Goal: Information Seeking & Learning: Learn about a topic

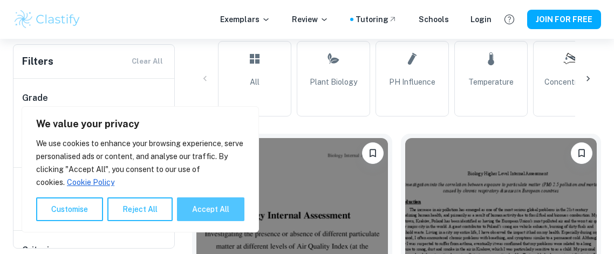
click at [242, 204] on button "Accept All" at bounding box center [210, 209] width 67 height 24
checkbox input "true"
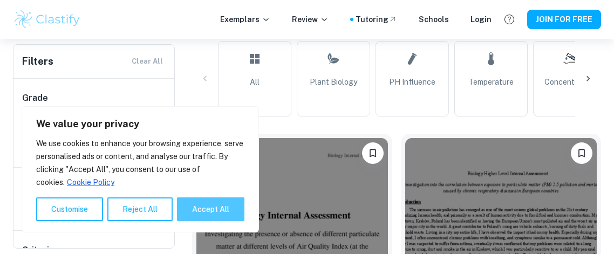
checkbox input "true"
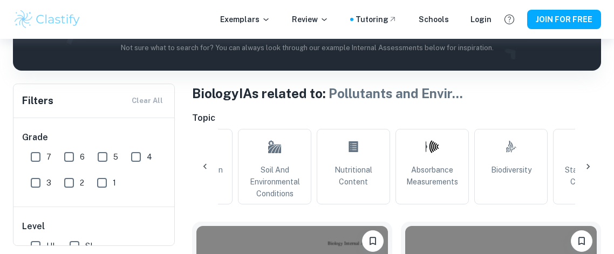
scroll to position [168, 0]
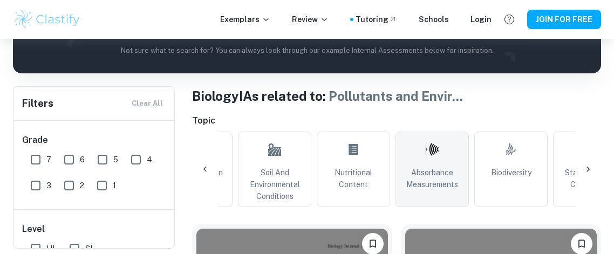
click at [449, 155] on link "Absorbance Measurements" at bounding box center [431, 170] width 73 height 76
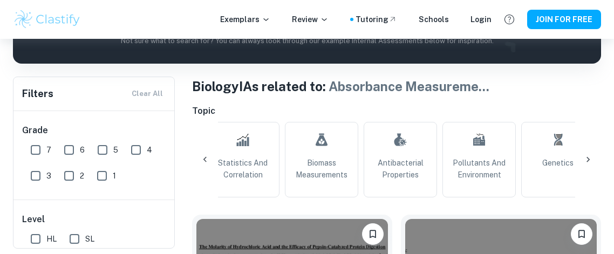
scroll to position [0, 1133]
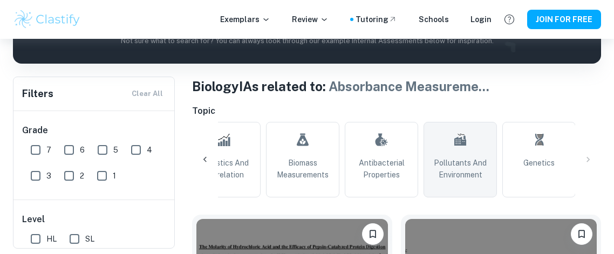
click at [457, 172] on span "Pollutants and Environment" at bounding box center [460, 169] width 64 height 24
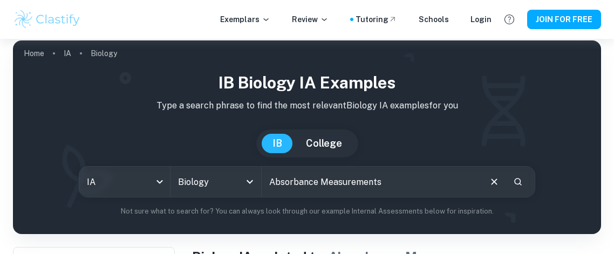
type input "Pollutants and Environment"
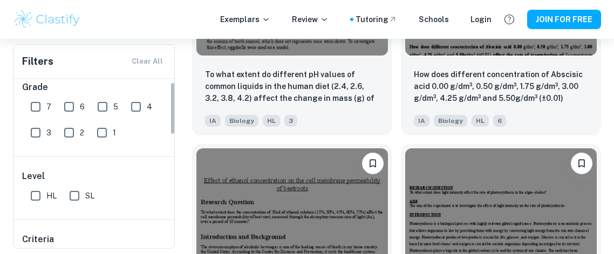
scroll to position [12, 0]
click at [110, 123] on input "1" at bounding box center [102, 132] width 22 height 22
checkbox input "true"
click at [101, 108] on input "5" at bounding box center [103, 106] width 22 height 22
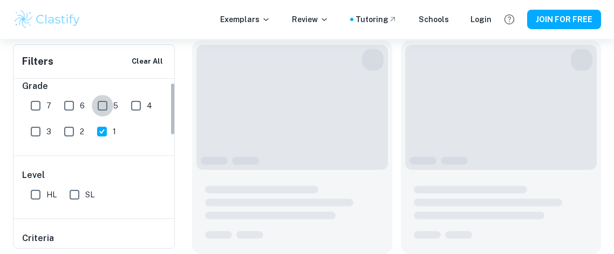
scroll to position [232, 0]
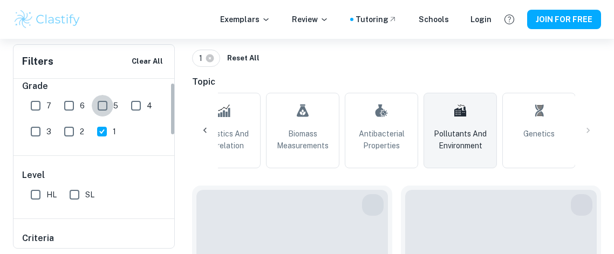
click at [99, 107] on input "5" at bounding box center [103, 106] width 22 height 22
checkbox input "true"
click at [98, 132] on input "1" at bounding box center [102, 132] width 22 height 22
checkbox input "false"
click at [97, 107] on input "5" at bounding box center [103, 106] width 22 height 22
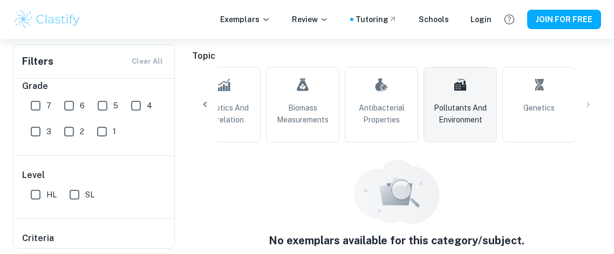
click at [99, 112] on input "5" at bounding box center [103, 106] width 22 height 22
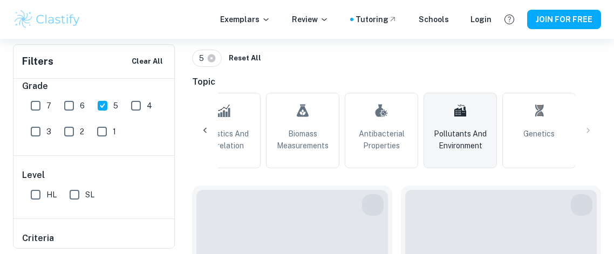
click at [94, 102] on input "5" at bounding box center [103, 106] width 22 height 22
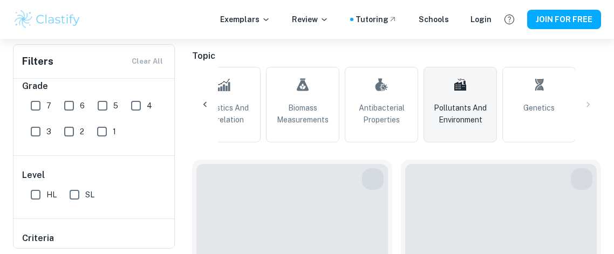
scroll to position [2351, 0]
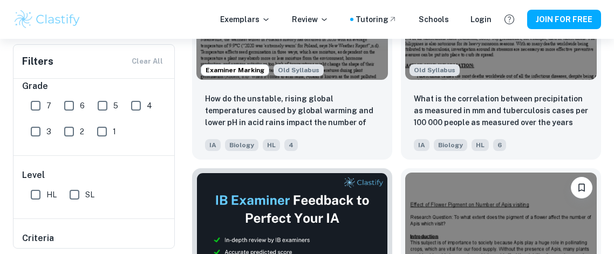
click at [99, 101] on input "5" at bounding box center [103, 106] width 22 height 22
checkbox input "true"
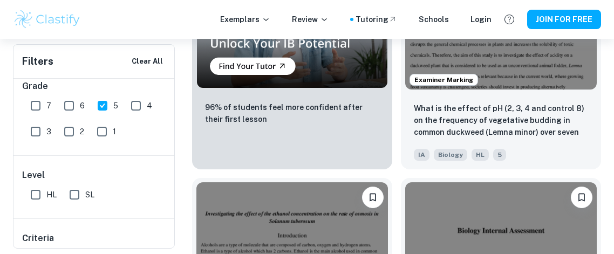
scroll to position [3085, 0]
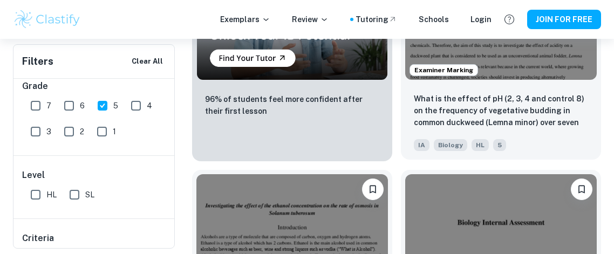
click at [580, 117] on p "What is the effect of pH (2, 3, 4 and control 8) on the frequency of vegetative…" at bounding box center [501, 111] width 174 height 37
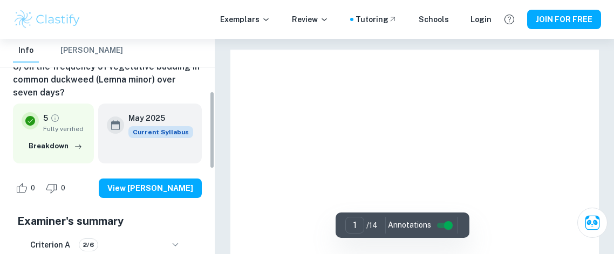
scroll to position [146, 0]
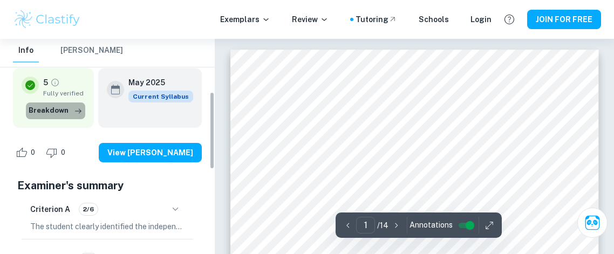
click at [59, 117] on button "Breakdown" at bounding box center [55, 110] width 59 height 16
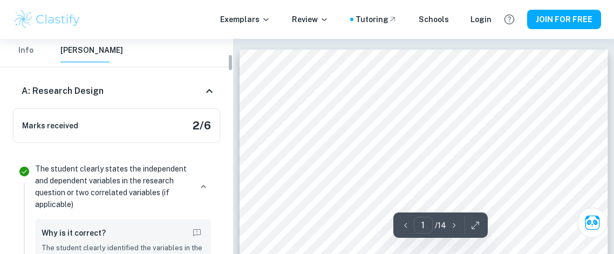
scroll to position [190, 0]
click at [56, 193] on p "The student clearly states the independent and dependent variables in the resea…" at bounding box center [113, 186] width 156 height 47
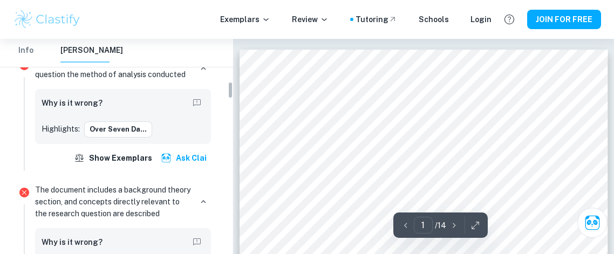
scroll to position [525, 0]
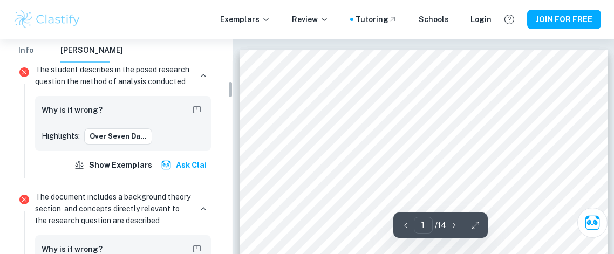
click at [53, 138] on p "Highlights:" at bounding box center [61, 136] width 38 height 12
click at [77, 135] on p "Highlights:" at bounding box center [61, 136] width 38 height 12
click at [99, 139] on button "over seven da..." at bounding box center [118, 136] width 68 height 16
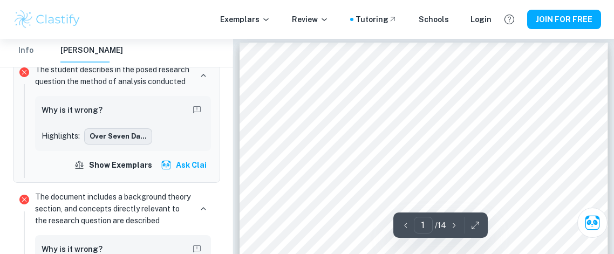
click at [100, 139] on button "over seven da..." at bounding box center [118, 136] width 68 height 16
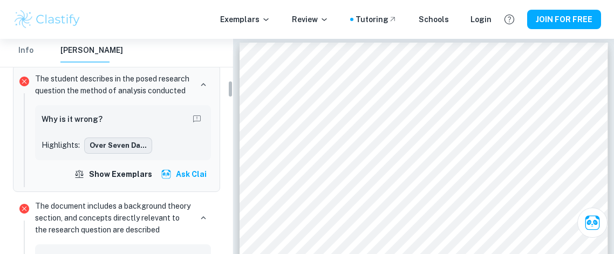
scroll to position [517, 0]
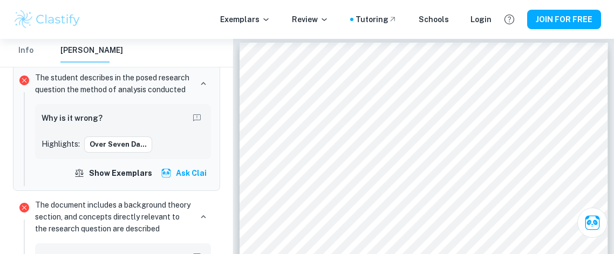
click at [34, 136] on div "The student describes in the posed research question the method of analysis con…" at bounding box center [123, 127] width 184 height 118
click at [46, 143] on p "Highlights:" at bounding box center [61, 144] width 38 height 12
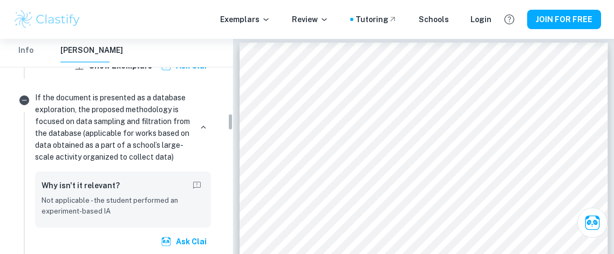
scroll to position [923, 0]
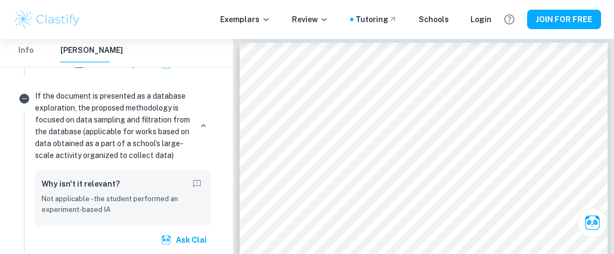
click at [35, 91] on p "If the document is presented as a database exploration, the proposed methodolog…" at bounding box center [113, 125] width 156 height 71
click at [20, 96] on icon "Not relevant" at bounding box center [24, 99] width 10 height 10
click at [91, 194] on p "Not applicable - the student performed an experiment-based IA" at bounding box center [123, 205] width 163 height 22
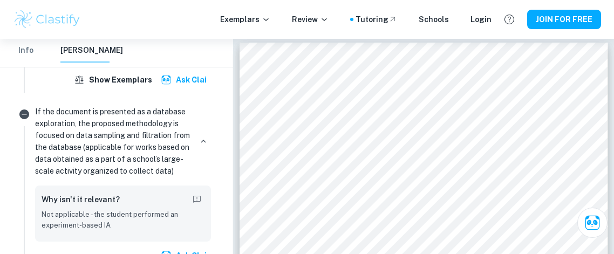
scroll to position [902, 0]
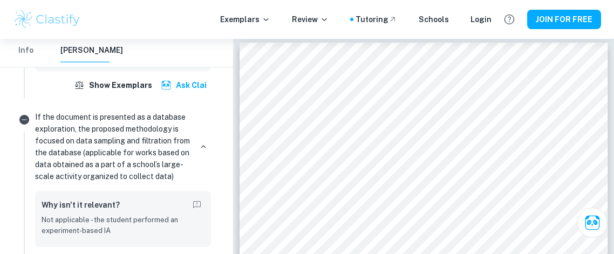
click at [57, 133] on p "If the document is presented as a database exploration, the proposed methodolog…" at bounding box center [113, 146] width 156 height 71
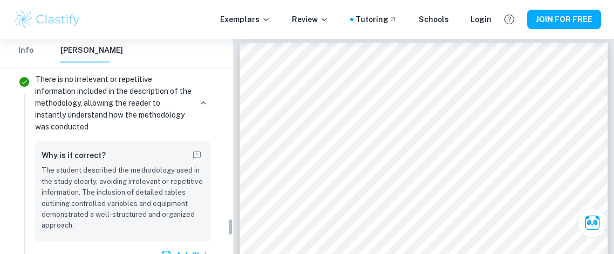
scroll to position [2218, 0]
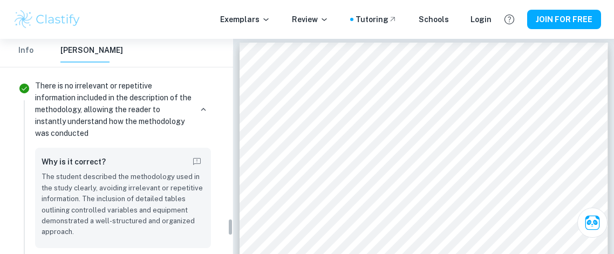
click at [49, 107] on p "There is no irrelevant or repetitive information included in the description of…" at bounding box center [113, 109] width 156 height 59
click at [59, 198] on p "The student described the methodology used in the study clearly, avoiding irrel…" at bounding box center [123, 205] width 163 height 66
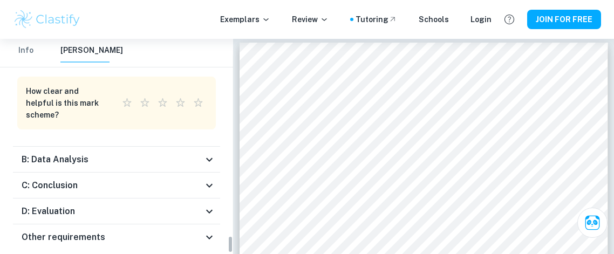
click at [50, 153] on div "B: Data Analysis" at bounding box center [116, 160] width 207 height 26
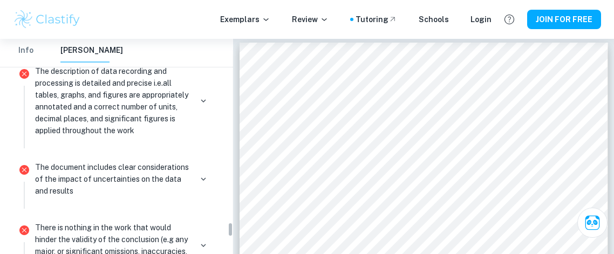
scroll to position [2670, 0]
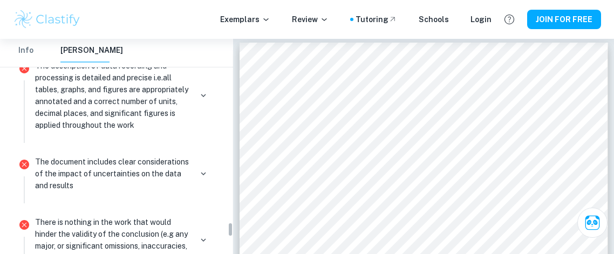
click at [78, 156] on p "The document includes clear considerations of the impact of uncertainties on th…" at bounding box center [113, 174] width 156 height 36
click at [200, 166] on button "button" at bounding box center [203, 173] width 15 height 15
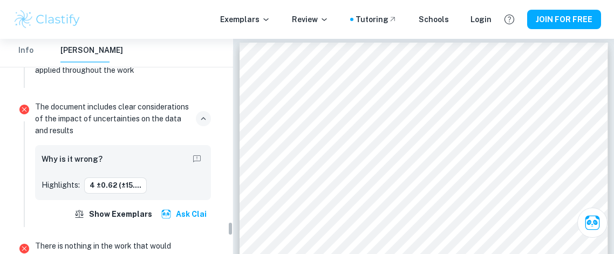
scroll to position [2724, 0]
click at [108, 178] on button "4 ±0.62 (±15...." at bounding box center [115, 186] width 63 height 16
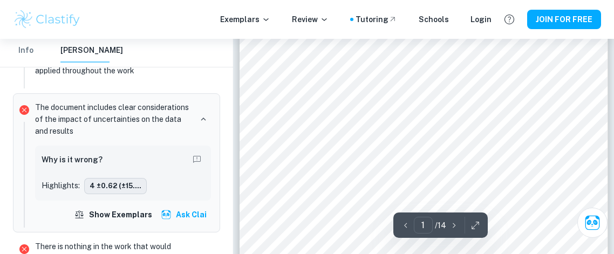
click at [98, 178] on button "4 ±0.62 (±15...." at bounding box center [115, 186] width 63 height 16
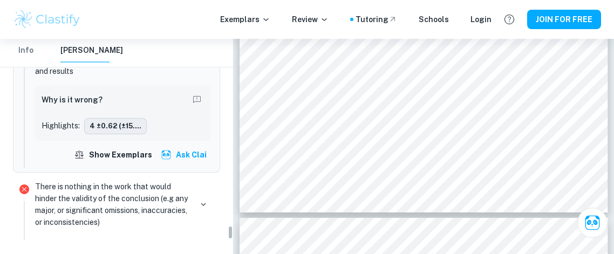
scroll to position [2786, 0]
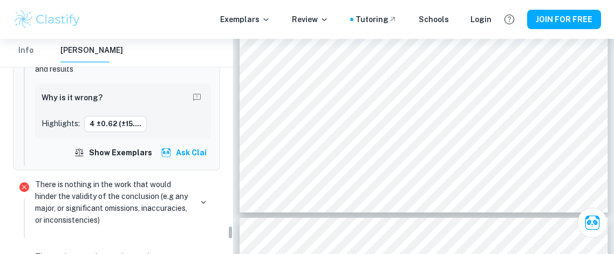
click at [183, 180] on p "There is nothing in the work that would hinder the validity of the conclusion (…" at bounding box center [113, 202] width 156 height 47
click at [198, 195] on button "button" at bounding box center [203, 202] width 15 height 15
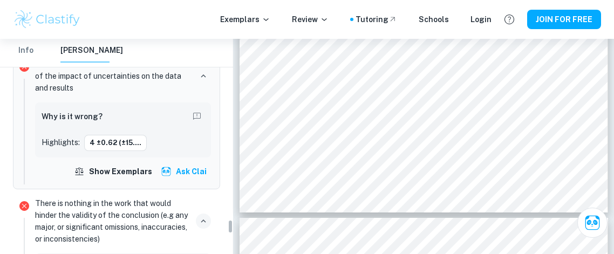
scroll to position [2769, 0]
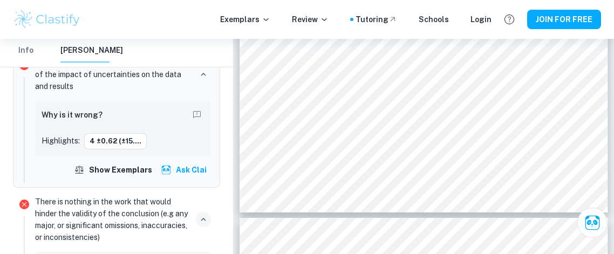
click at [198, 212] on button "button" at bounding box center [203, 219] width 15 height 15
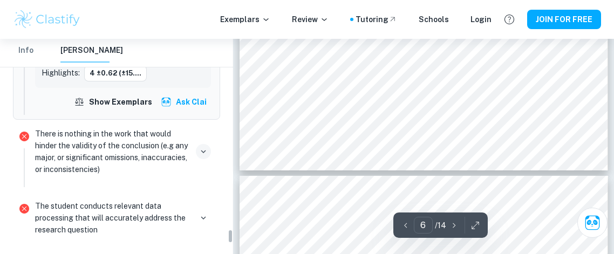
scroll to position [2840, 0]
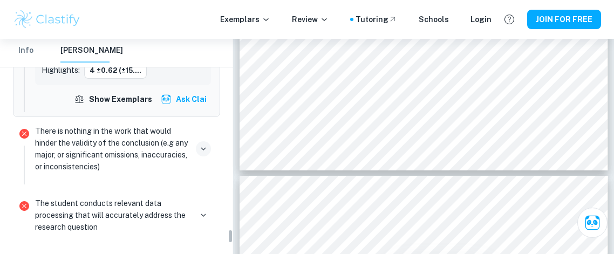
click at [208, 141] on button "button" at bounding box center [203, 148] width 15 height 15
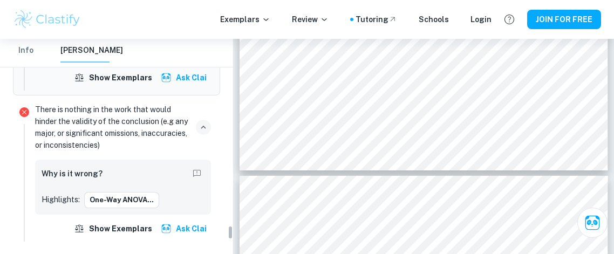
scroll to position [2873, 0]
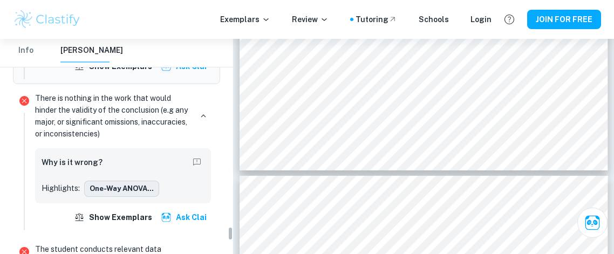
click at [113, 181] on button "One-way ANOVA..." at bounding box center [121, 189] width 75 height 16
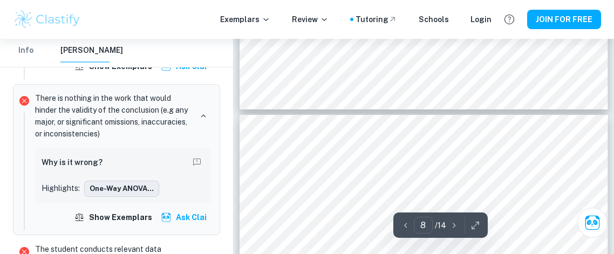
click at [106, 181] on button "One-way ANOVA..." at bounding box center [121, 189] width 75 height 16
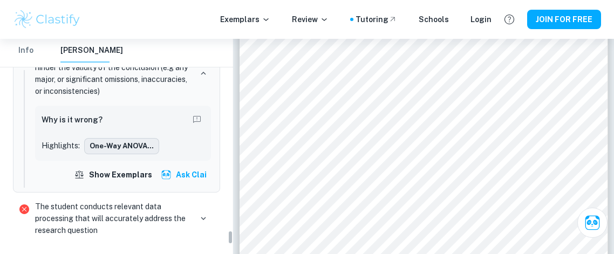
scroll to position [2928, 0]
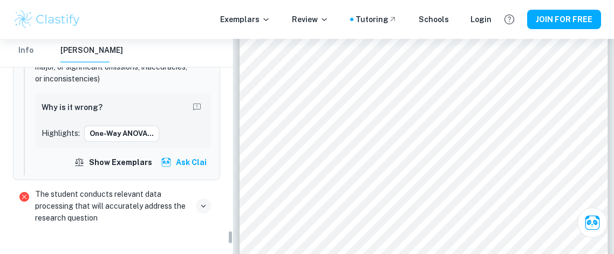
click at [203, 201] on icon "button" at bounding box center [203, 206] width 10 height 10
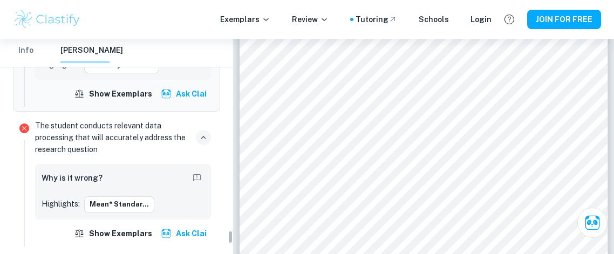
scroll to position [2997, 0]
click at [126, 196] on button "Mean* Standar..." at bounding box center [119, 204] width 70 height 16
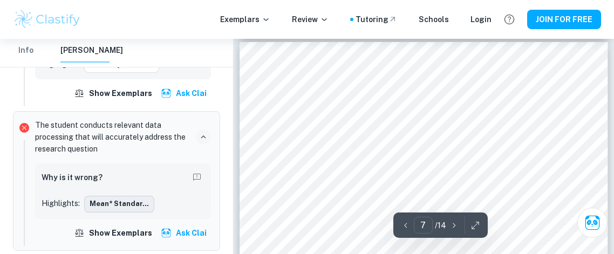
click at [104, 196] on button "Mean* Standar..." at bounding box center [119, 204] width 70 height 16
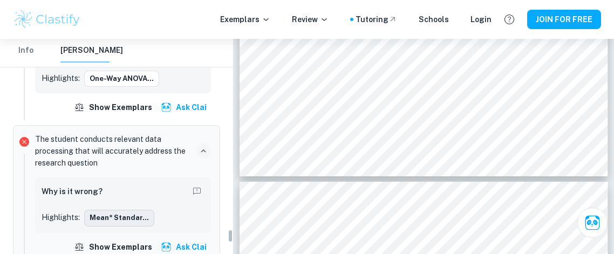
scroll to position [2985, 0]
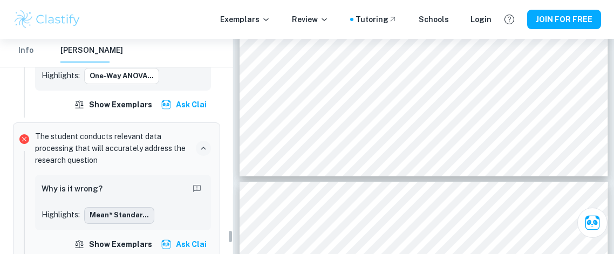
click at [109, 207] on button "Mean* Standar..." at bounding box center [119, 215] width 70 height 16
click at [103, 207] on button "Mean* Standar..." at bounding box center [119, 215] width 70 height 16
click at [94, 235] on button "Show exemplars" at bounding box center [114, 244] width 85 height 19
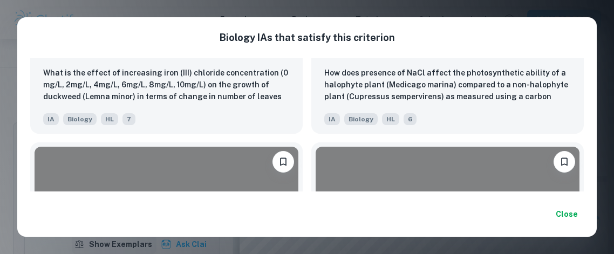
scroll to position [215, 0]
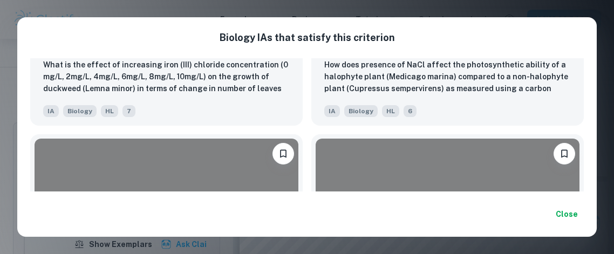
click at [568, 216] on button "Close" at bounding box center [566, 213] width 35 height 19
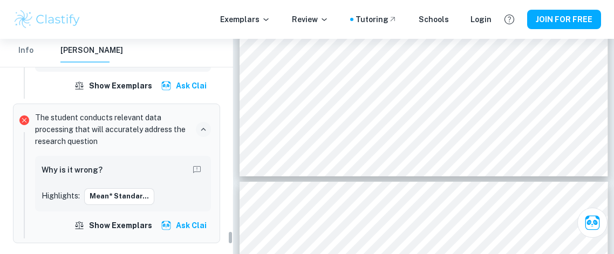
scroll to position [3005, 0]
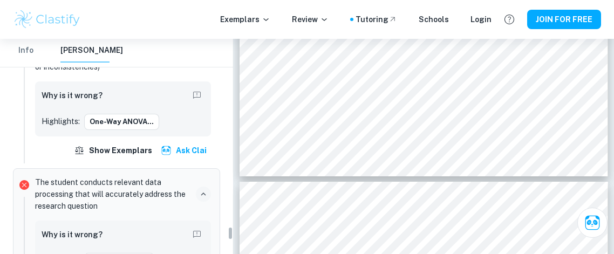
click at [47, 180] on p "The student conducts relevant data processing that will accurately address the …" at bounding box center [113, 194] width 156 height 36
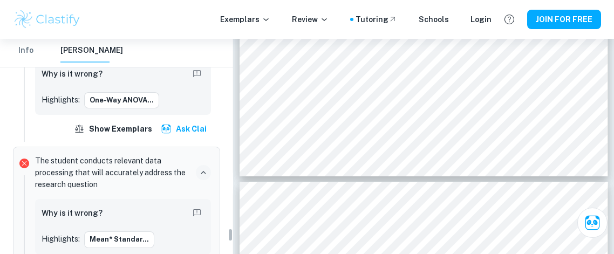
scroll to position [2981, 0]
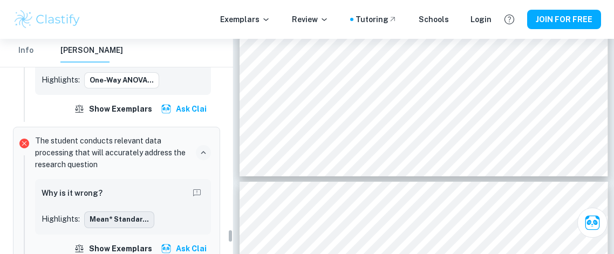
click at [101, 211] on button "Mean* Standar..." at bounding box center [119, 219] width 70 height 16
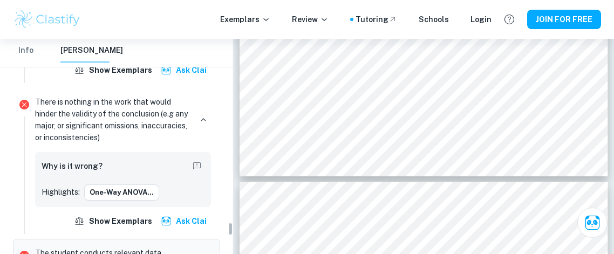
scroll to position [2870, 0]
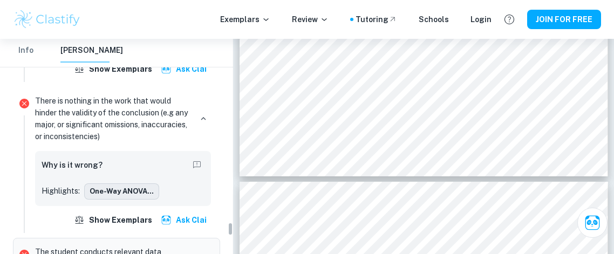
click at [94, 183] on button "One-way ANOVA..." at bounding box center [121, 191] width 75 height 16
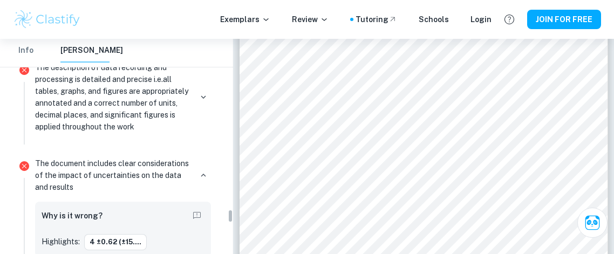
scroll to position [2667, 0]
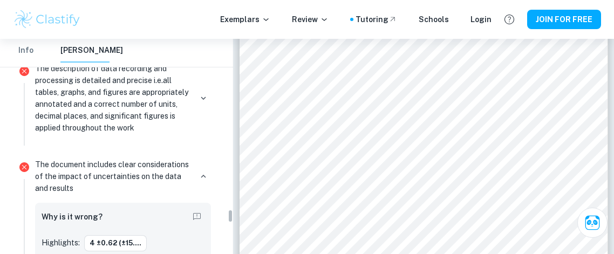
click at [59, 203] on div "Why is it wrong? Highlights: 4 ±0.62 (±15...." at bounding box center [123, 230] width 176 height 55
click at [51, 164] on p "The document includes clear considerations of the impact of uncertainties on th…" at bounding box center [113, 177] width 156 height 36
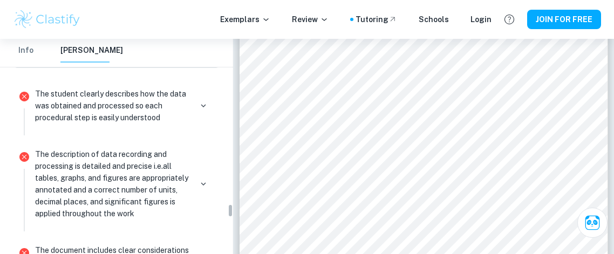
scroll to position [2581, 0]
click at [47, 181] on p "The description of data recording and processing is detailed and precise i.e.al…" at bounding box center [113, 183] width 156 height 71
click at [203, 179] on icon "button" at bounding box center [203, 184] width 10 height 10
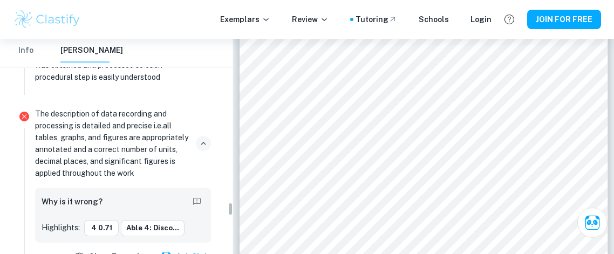
scroll to position [2619, 0]
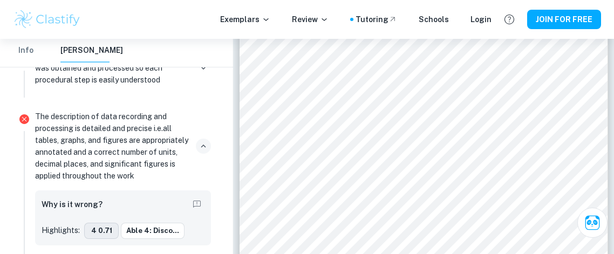
click at [100, 223] on button "4 0.71" at bounding box center [101, 231] width 35 height 16
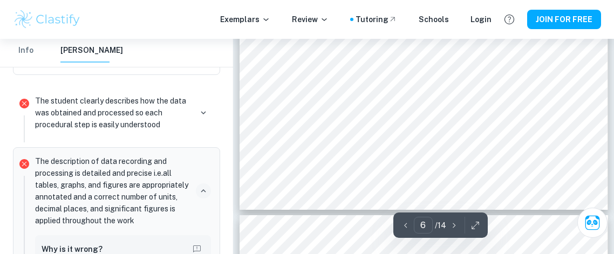
scroll to position [3032, 0]
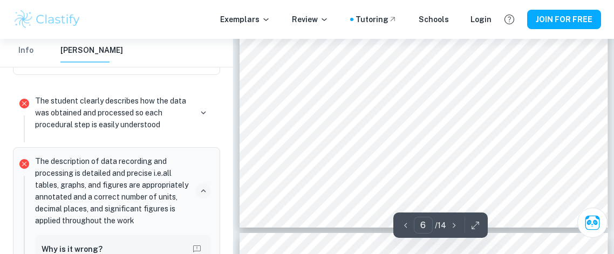
click at [62, 109] on p "The student clearly describes how the data was obtained and processed so each p…" at bounding box center [113, 113] width 156 height 36
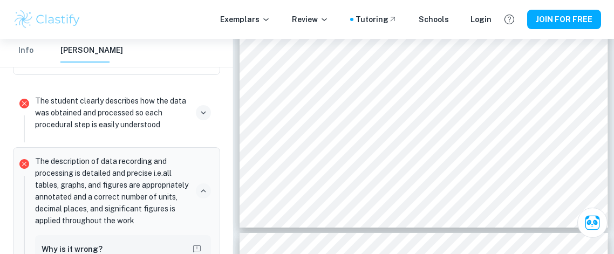
click at [204, 105] on button "button" at bounding box center [203, 112] width 15 height 15
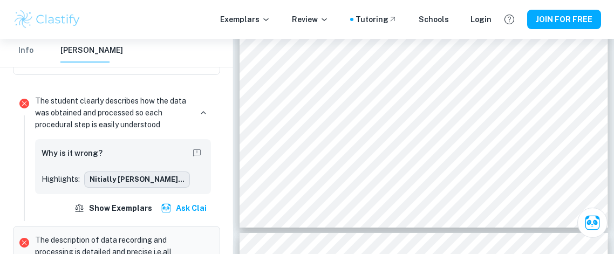
click at [138, 172] on button "nitially [PERSON_NAME]..." at bounding box center [137, 180] width 106 height 16
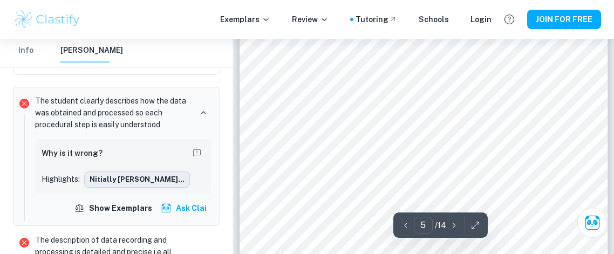
click at [130, 172] on button "nitially [PERSON_NAME]..." at bounding box center [137, 180] width 106 height 16
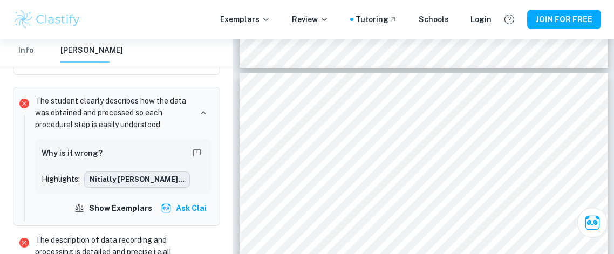
click at [106, 172] on button "nitially [PERSON_NAME]..." at bounding box center [137, 180] width 106 height 16
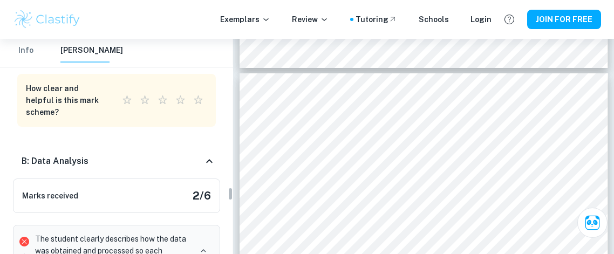
click at [61, 190] on h6 "Marks received" at bounding box center [50, 196] width 56 height 12
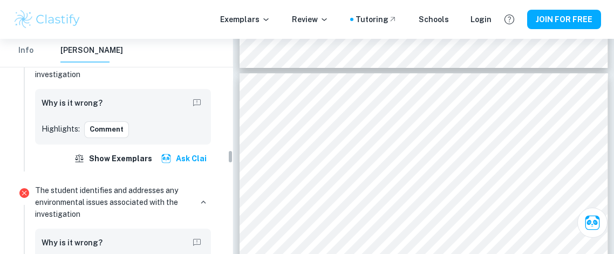
click at [59, 200] on p "The student identifies and addresses any environmental issues associated with t…" at bounding box center [113, 202] width 156 height 36
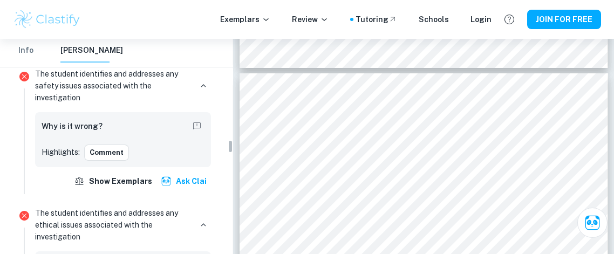
click at [64, 220] on p "The student identifies and addresses any ethical issues associated with the inv…" at bounding box center [113, 225] width 156 height 36
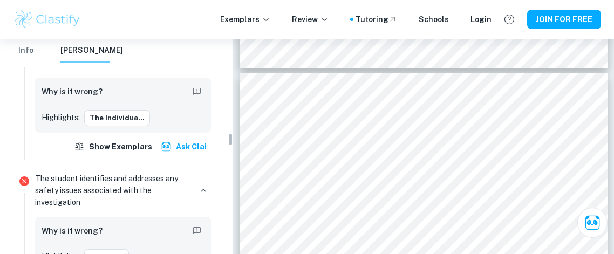
scroll to position [1547, 0]
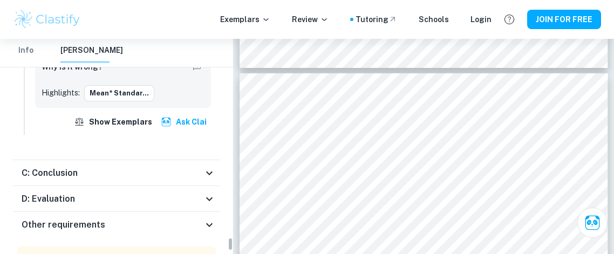
click at [56, 188] on div "D: Evaluation" at bounding box center [116, 199] width 207 height 26
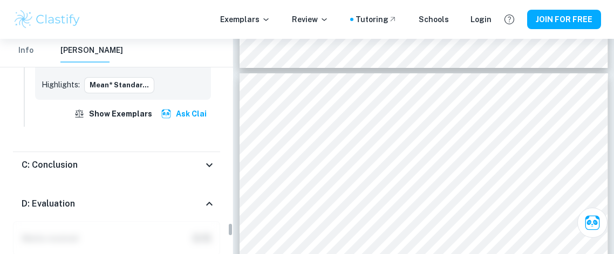
scroll to position [3270, 0]
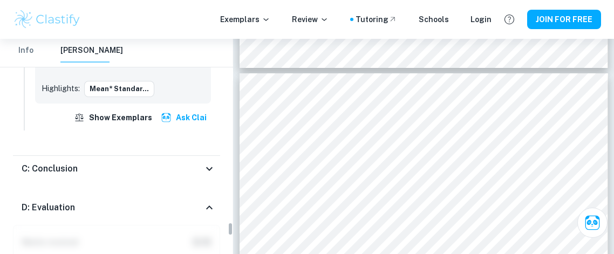
click at [47, 201] on h6 "D: Evaluation" at bounding box center [48, 207] width 53 height 13
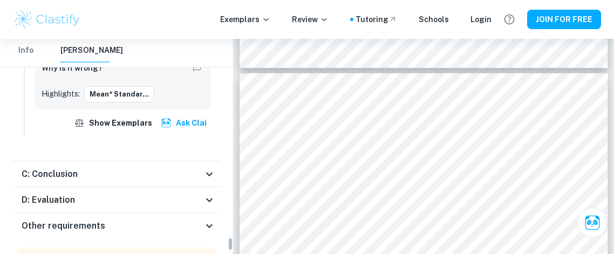
click at [55, 194] on h6 "D: Evaluation" at bounding box center [48, 200] width 53 height 13
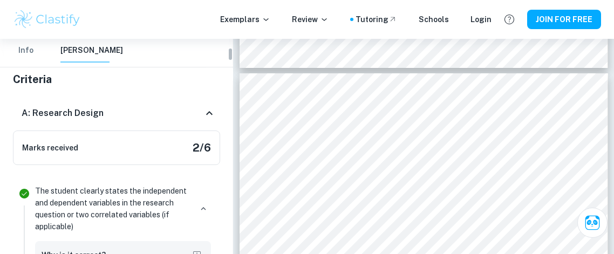
scroll to position [155, 0]
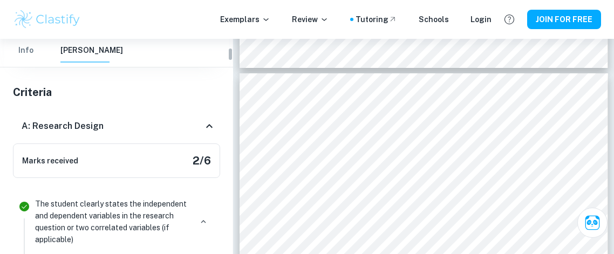
click at [76, 127] on h6 "A: Research Design" at bounding box center [63, 126] width 82 height 13
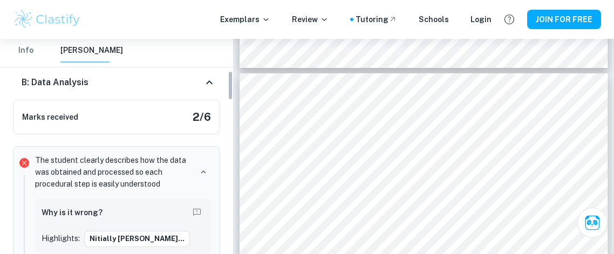
scroll to position [177, 0]
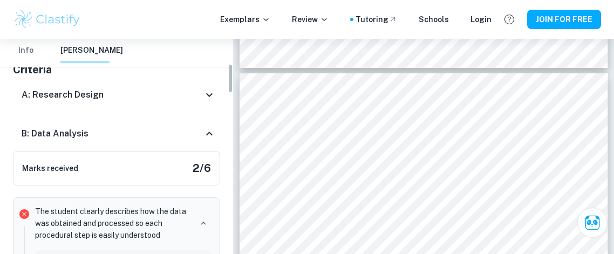
click at [56, 164] on h6 "Marks received" at bounding box center [50, 168] width 56 height 12
click at [53, 136] on h6 "B: Data Analysis" at bounding box center [55, 133] width 67 height 13
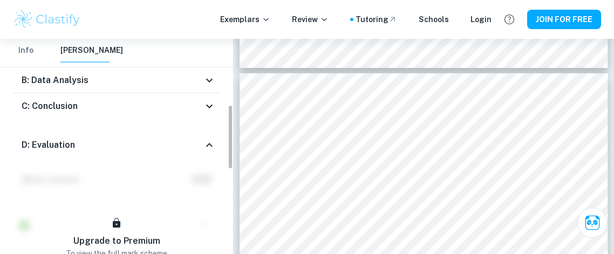
click at [38, 141] on h6 "D: Evaluation" at bounding box center [48, 145] width 53 height 13
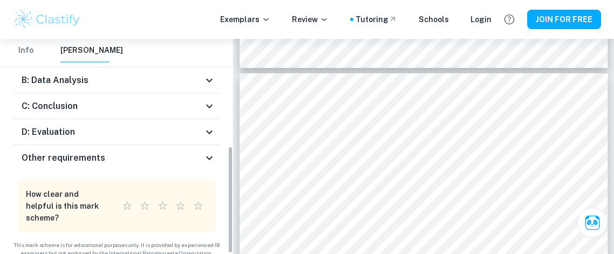
scroll to position [215, 0]
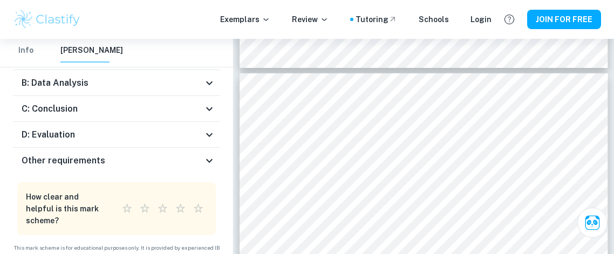
click at [43, 141] on div "D: Evaluation" at bounding box center [116, 135] width 207 height 26
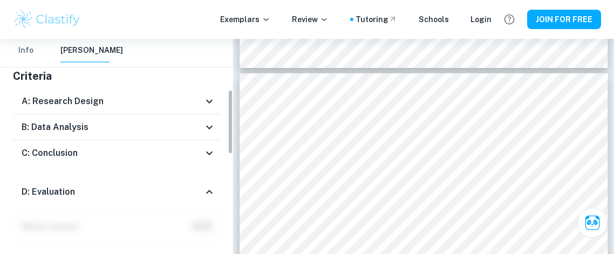
scroll to position [169, 0]
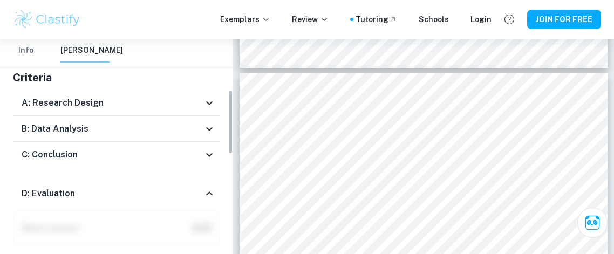
click at [51, 192] on h6 "D: Evaluation" at bounding box center [48, 193] width 53 height 13
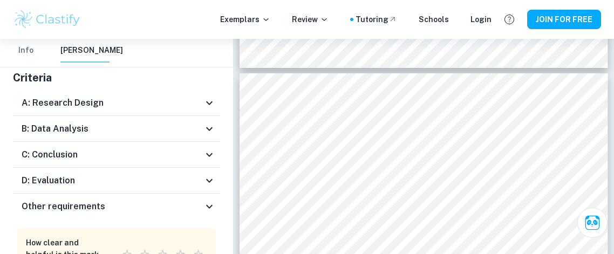
click at [45, 152] on h6 "C: Conclusion" at bounding box center [50, 154] width 56 height 13
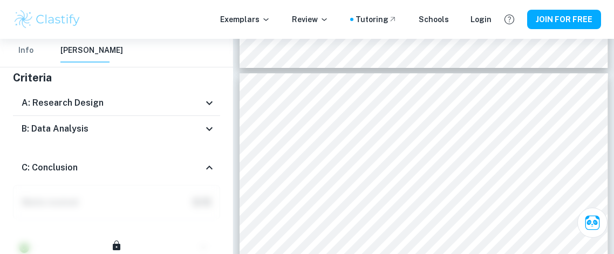
click at [53, 161] on h6 "C: Conclusion" at bounding box center [50, 167] width 56 height 13
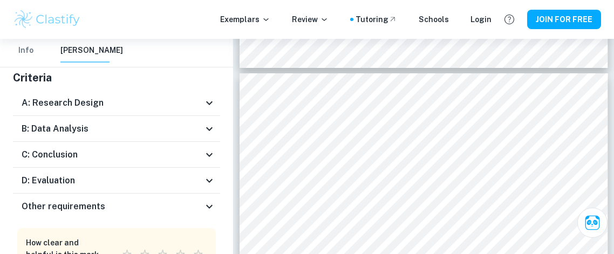
click at [45, 131] on h6 "B: Data Analysis" at bounding box center [55, 128] width 67 height 13
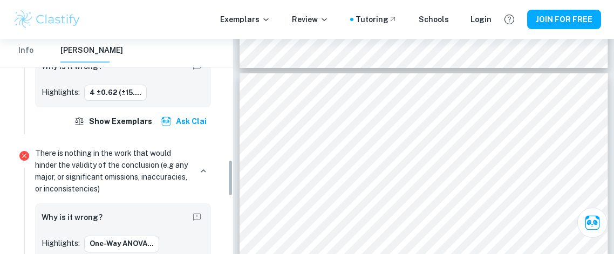
scroll to position [721, 0]
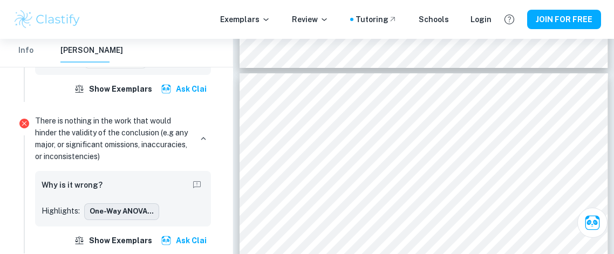
click at [106, 210] on button "One-way ANOVA..." at bounding box center [121, 211] width 75 height 16
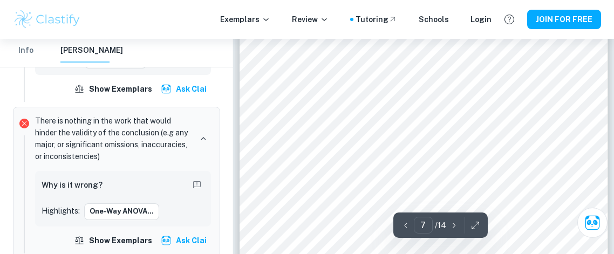
click at [184, 240] on button "Ask Clai" at bounding box center [185, 240] width 52 height 19
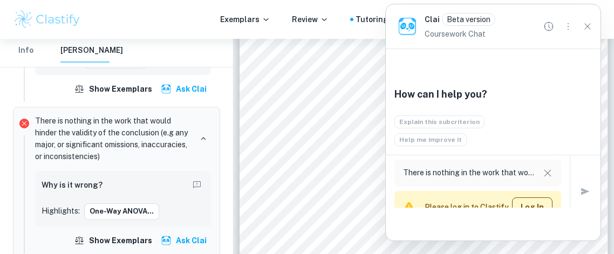
type input "8"
click at [182, 243] on button "Ask Clai" at bounding box center [185, 240] width 52 height 19
click at [599, 24] on div "Clai Beta version Coursework Chat" at bounding box center [493, 26] width 215 height 44
click at [590, 27] on icon "Close" at bounding box center [587, 26] width 12 height 12
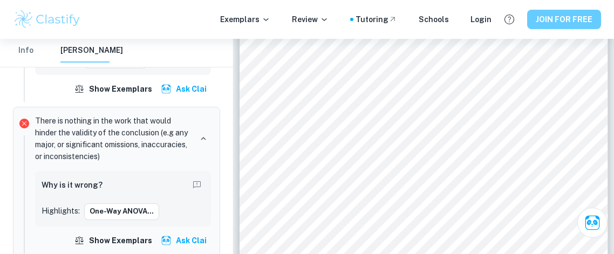
click at [586, 26] on button "JOIN FOR FREE" at bounding box center [564, 19] width 74 height 19
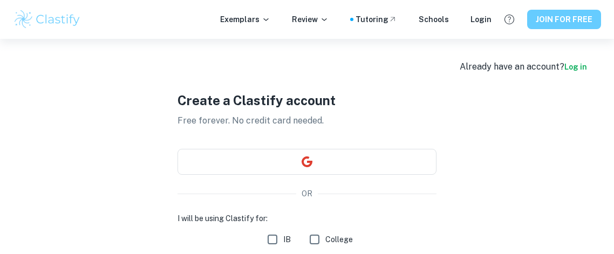
click at [565, 22] on button "JOIN FOR FREE" at bounding box center [564, 19] width 74 height 19
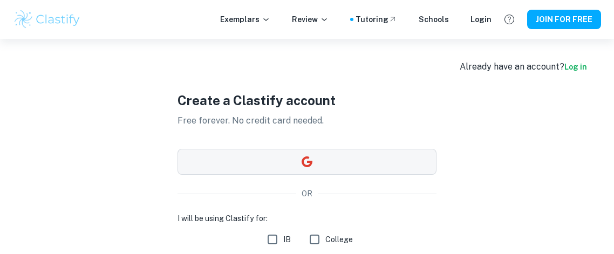
click at [379, 160] on button "button" at bounding box center [306, 162] width 259 height 26
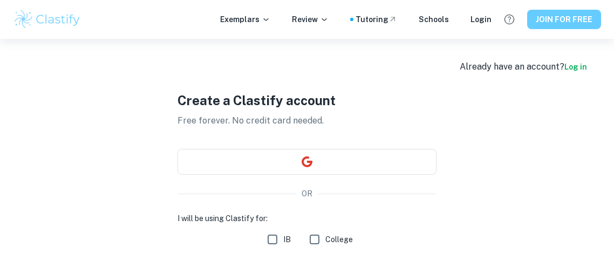
click at [559, 26] on button "JOIN FOR FREE" at bounding box center [564, 19] width 74 height 19
click at [586, 63] on link "Log in" at bounding box center [575, 67] width 23 height 9
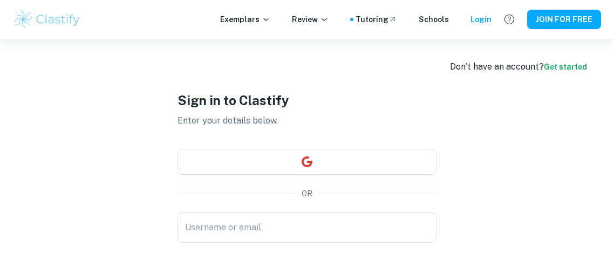
click at [575, 68] on link "Get started" at bounding box center [565, 67] width 43 height 9
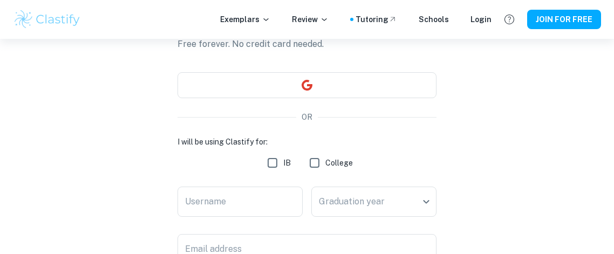
scroll to position [79, 0]
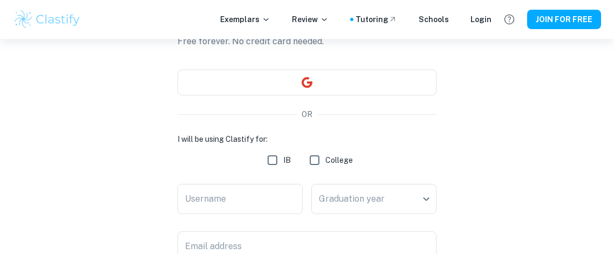
click at [283, 169] on input "IB" at bounding box center [273, 160] width 22 height 22
checkbox input "true"
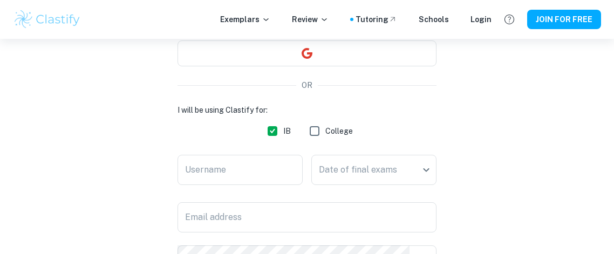
scroll to position [109, 0]
click at [280, 180] on input "Username" at bounding box center [239, 169] width 125 height 30
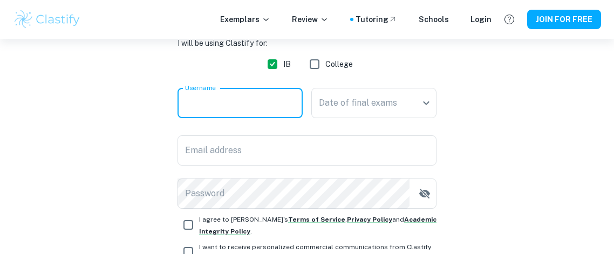
scroll to position [177, 0]
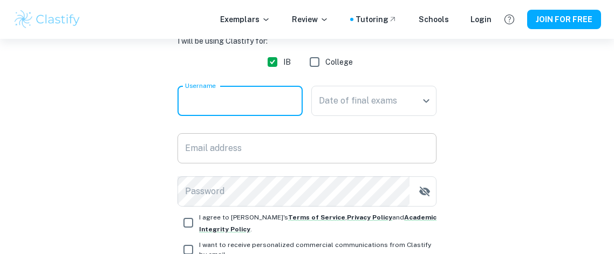
click at [386, 151] on input "Email address" at bounding box center [306, 148] width 259 height 30
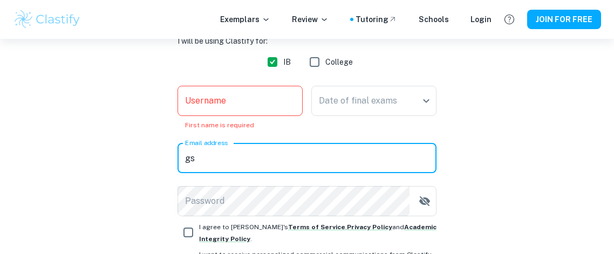
type input "g"
type input "s"
type input "[EMAIL_ADDRESS][DOMAIN_NAME]"
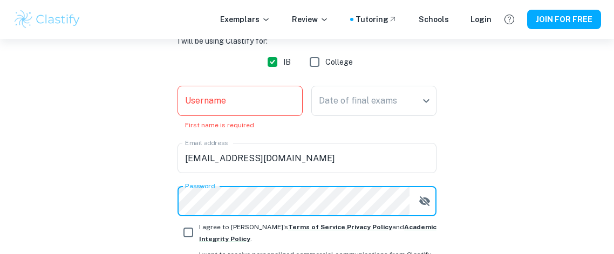
click at [423, 201] on icon "button" at bounding box center [424, 201] width 13 height 13
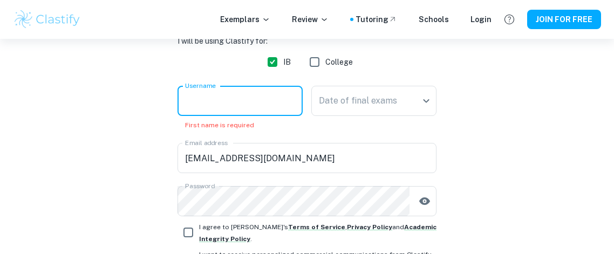
click at [240, 102] on input "Username" at bounding box center [239, 101] width 125 height 30
type input "G"
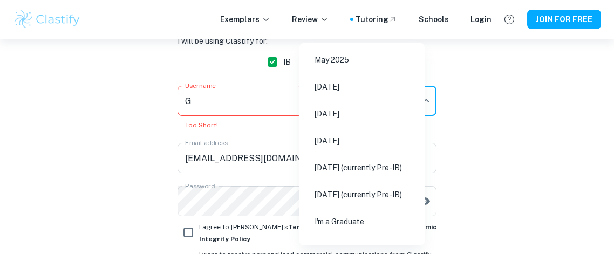
drag, startPoint x: 329, startPoint y: 90, endPoint x: 330, endPoint y: 114, distance: 24.3
click at [330, 114] on ul "[DATE] [DATE] [DATE] [DATE] [DATE] (currently Pre-IB) [DATE] (currently Pre-IB)…" at bounding box center [361, 167] width 125 height 249
click at [330, 114] on li "[DATE]" at bounding box center [362, 113] width 117 height 25
type input "M26"
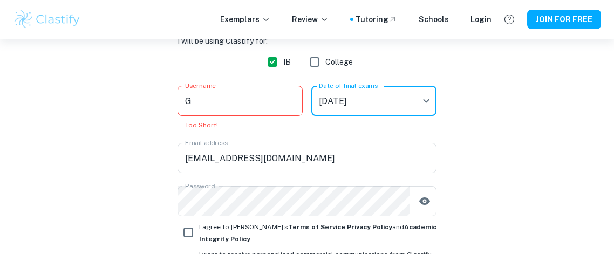
click at [478, 118] on div "Create a Clastify account Free forever. No credit card needed. OR I will be usi…" at bounding box center [307, 106] width 588 height 491
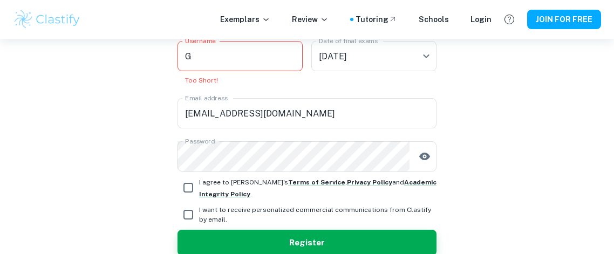
scroll to position [242, 0]
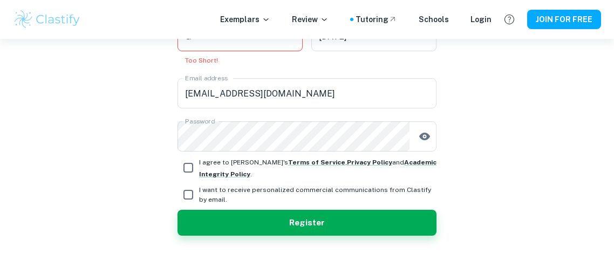
click at [185, 178] on label "I agree to [PERSON_NAME]'s Terms of Service , Privacy Policy and Academic Integ…" at bounding box center [306, 168] width 259 height 24
click at [185, 178] on input "I agree to [PERSON_NAME]'s Terms of Service , Privacy Policy and Academic Integ…" at bounding box center [188, 168] width 22 height 22
checkbox input "true"
click at [189, 186] on input "I want to receive personalized commercial communications from Clastify by email." at bounding box center [188, 195] width 22 height 22
click at [189, 193] on input "I want to receive personalized commercial communications from Clastify by email." at bounding box center [188, 195] width 22 height 22
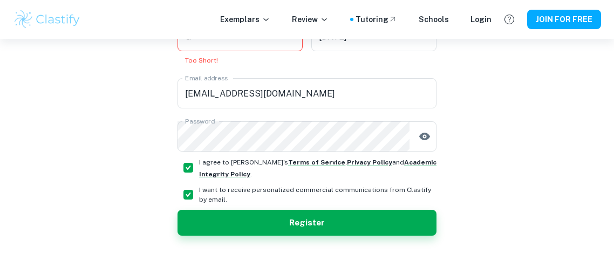
checkbox input "false"
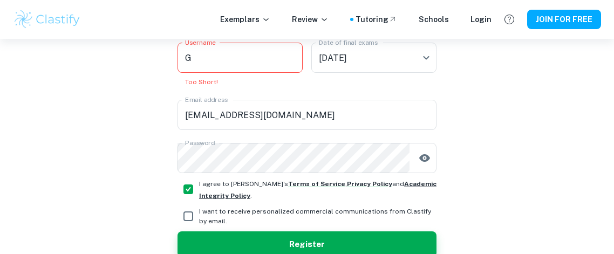
click at [376, 186] on strong "Academic Integrity Policy" at bounding box center [317, 189] width 237 height 19
click at [526, 165] on div "Create a Clastify account Free forever. No credit card needed. OR I will be usi…" at bounding box center [307, 63] width 588 height 491
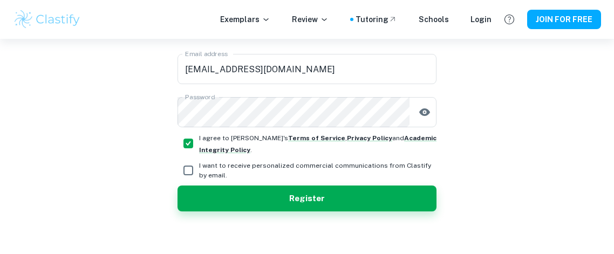
scroll to position [269, 0]
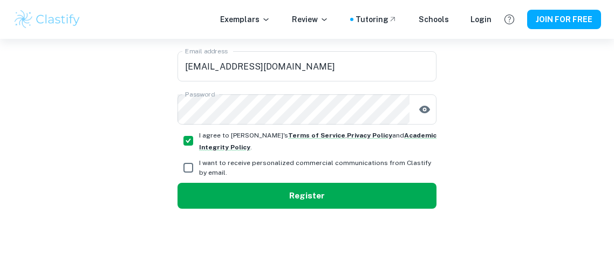
click at [285, 202] on button "Register" at bounding box center [306, 196] width 259 height 26
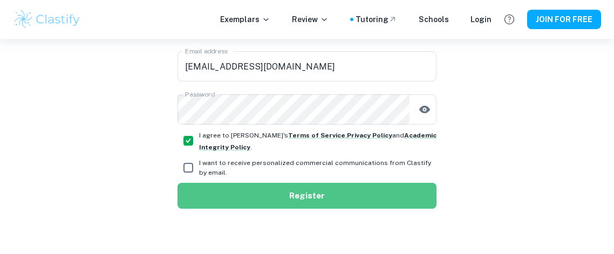
click at [285, 202] on button "Register" at bounding box center [306, 196] width 259 height 26
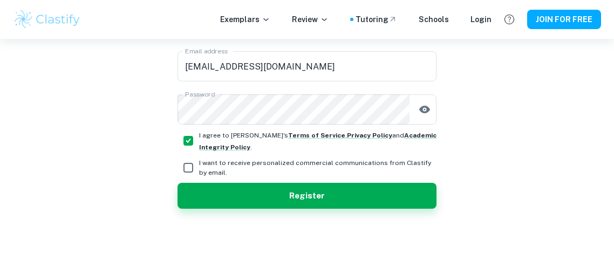
click at [591, 32] on div "Exemplars Review Tutoring Schools Login JOIN FOR FREE" at bounding box center [307, 19] width 614 height 39
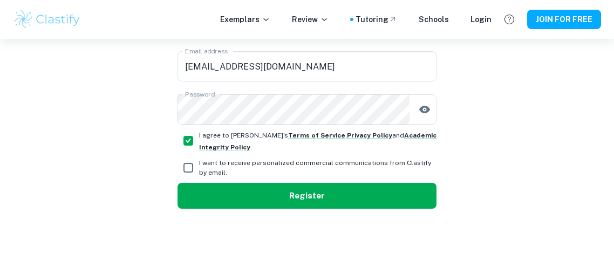
click at [347, 203] on button "Register" at bounding box center [306, 196] width 259 height 26
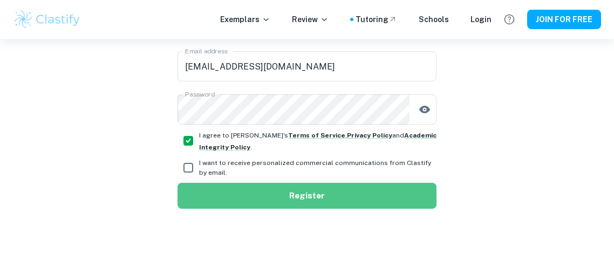
click at [347, 203] on button "Register" at bounding box center [306, 196] width 259 height 26
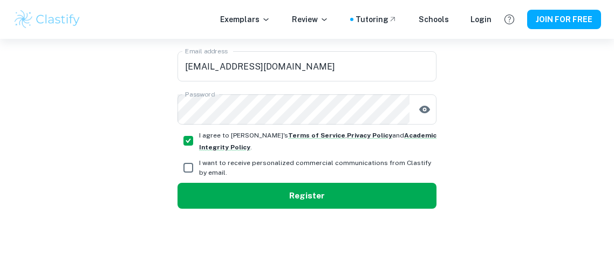
click at [386, 193] on button "Register" at bounding box center [306, 196] width 259 height 26
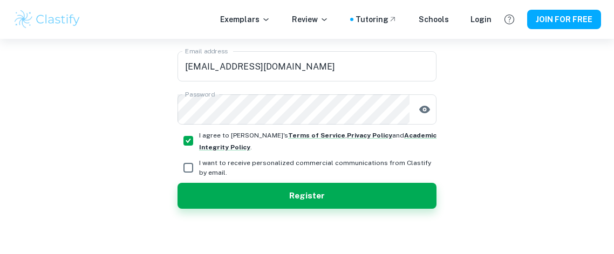
click at [611, 158] on div "Already have an account? Log in Create a Clastify account Free forever. No cred…" at bounding box center [307, 15] width 614 height 491
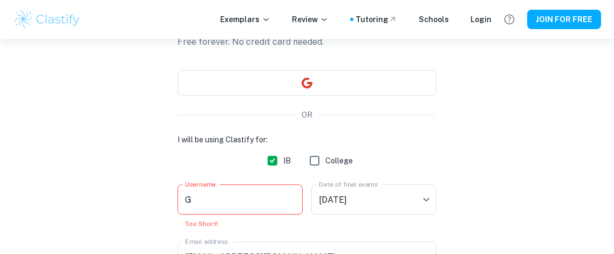
scroll to position [97, 0]
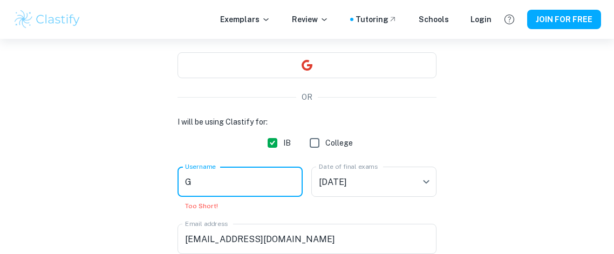
click at [252, 191] on input "G" at bounding box center [239, 182] width 125 height 30
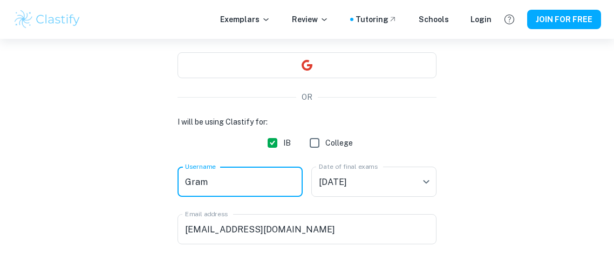
type input "Gram"
click at [469, 160] on div "Create a Clastify account Free forever. No credit card needed. OR I will be usi…" at bounding box center [307, 182] width 588 height 481
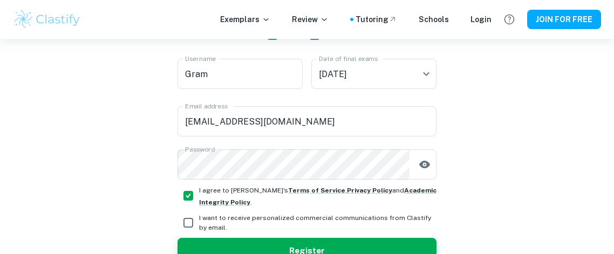
scroll to position [226, 0]
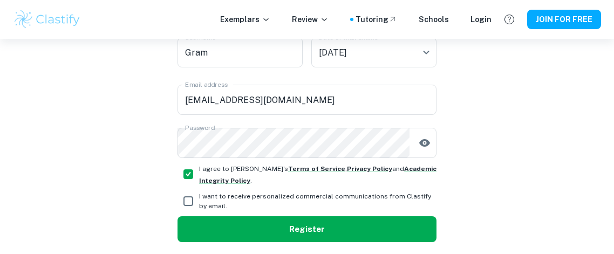
click at [319, 228] on button "Register" at bounding box center [306, 229] width 259 height 26
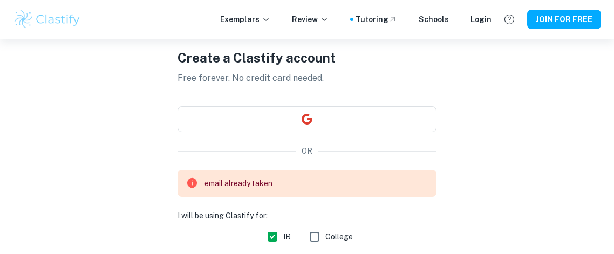
scroll to position [0, 0]
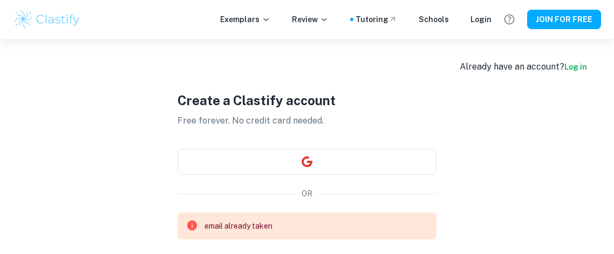
click at [580, 67] on link "Log in" at bounding box center [575, 67] width 23 height 9
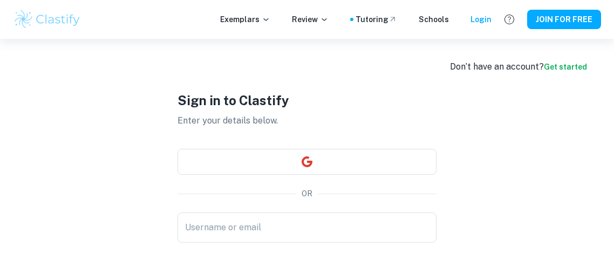
click at [480, 145] on div "Don’t have an account? Get started Sign in to Clastify Enter your details below…" at bounding box center [307, 218] width 614 height 358
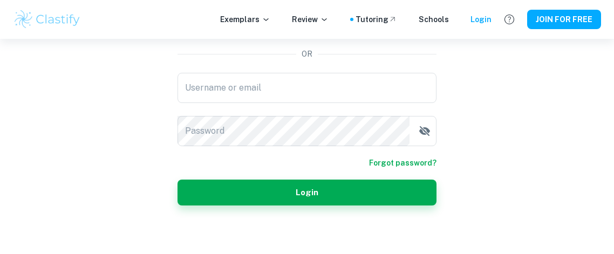
scroll to position [142, 0]
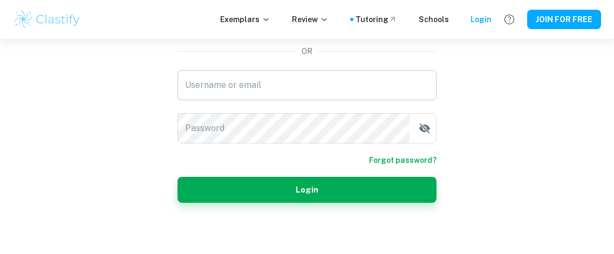
click at [210, 85] on input "Username or email" at bounding box center [306, 85] width 259 height 30
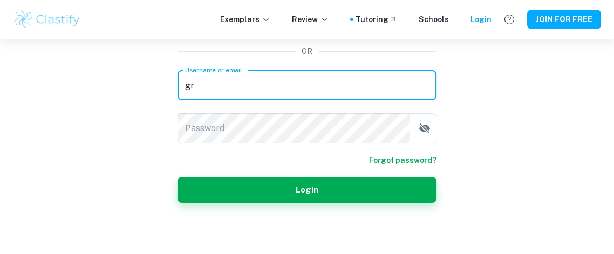
type input "[EMAIL_ADDRESS][DOMAIN_NAME]"
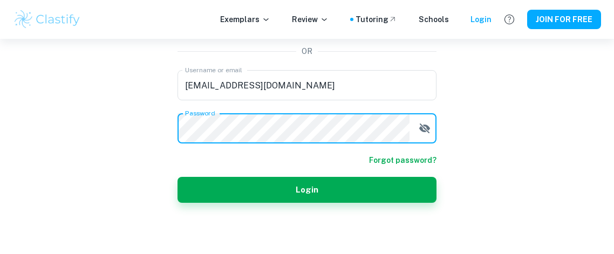
click at [424, 132] on icon "button" at bounding box center [424, 128] width 13 height 13
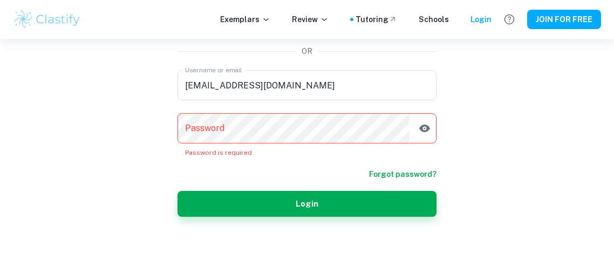
click at [422, 132] on icon "button" at bounding box center [424, 128] width 13 height 13
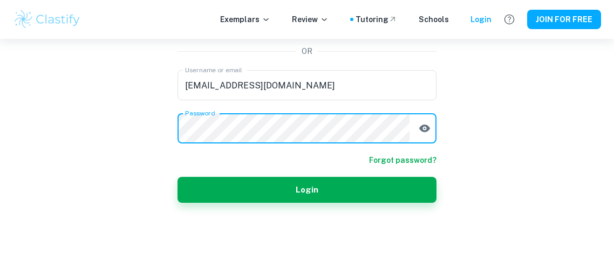
click at [518, 106] on div "Don’t have an account? Get started Sign in to Clastify Enter your details below…" at bounding box center [307, 75] width 614 height 358
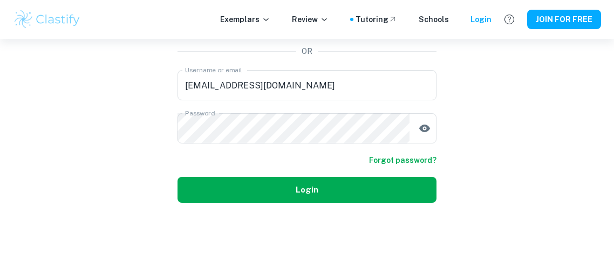
click at [395, 180] on button "Login" at bounding box center [306, 190] width 259 height 26
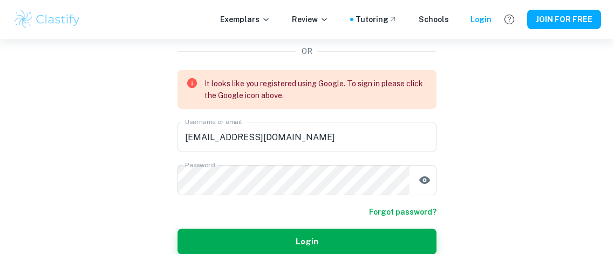
click at [581, 111] on div "Don’t have an account? Get started Sign in to Clastify Enter your details below…" at bounding box center [307, 101] width 614 height 410
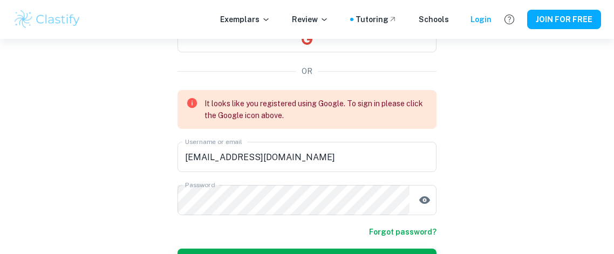
scroll to position [121, 0]
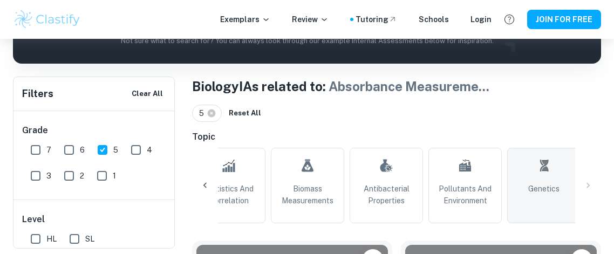
scroll to position [0, 1133]
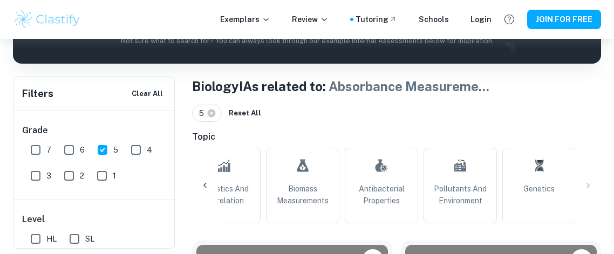
click at [312, 113] on div "5 Reset All" at bounding box center [396, 113] width 409 height 17
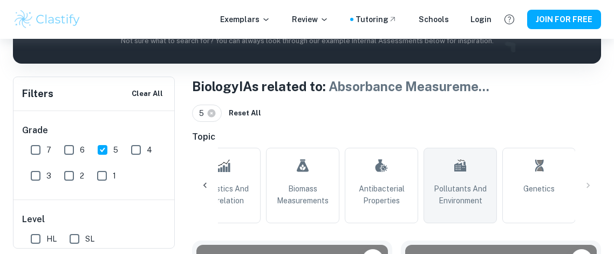
click at [429, 196] on span "Pollutants and Environment" at bounding box center [460, 195] width 64 height 24
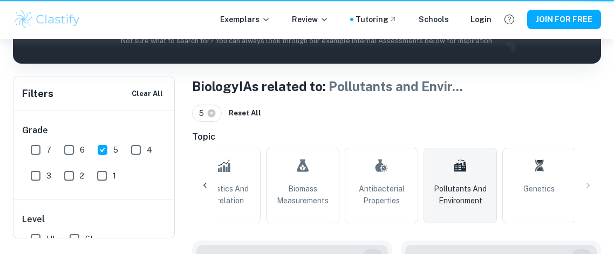
type input "Pollutants and Environment"
click at [613, 13] on div "Exemplars Review Tutoring Schools Login JOIN FOR FREE" at bounding box center [307, 20] width 614 height 22
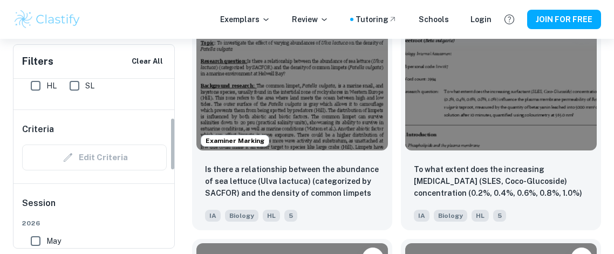
scroll to position [145, 0]
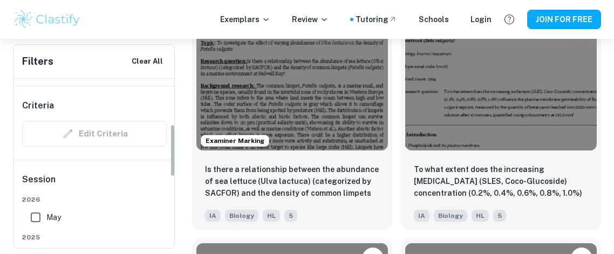
click at [30, 207] on input "May" at bounding box center [36, 218] width 22 height 22
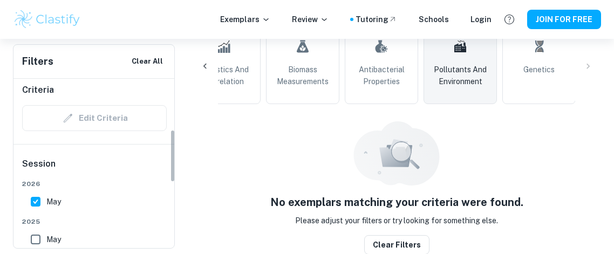
scroll to position [183, 0]
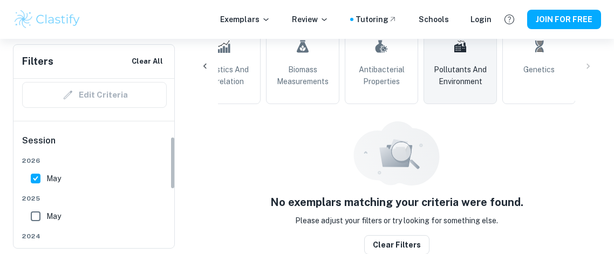
click at [39, 181] on input "May" at bounding box center [36, 179] width 22 height 22
checkbox input "false"
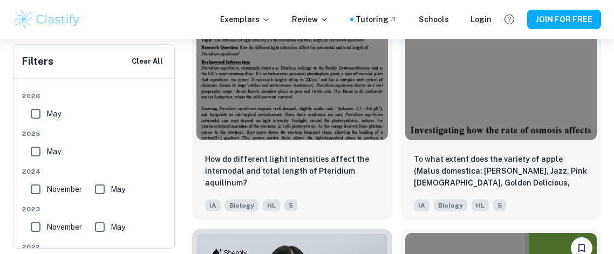
scroll to position [10328, 0]
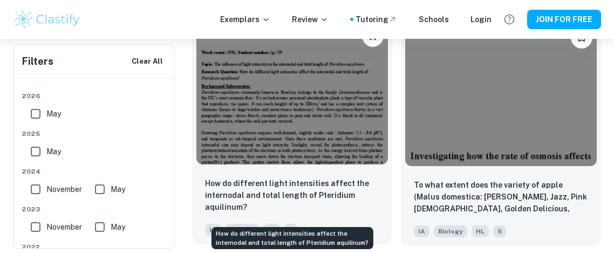
click at [266, 189] on p "How do different light intensities affect the internodal and total length of Pt…" at bounding box center [292, 195] width 174 height 36
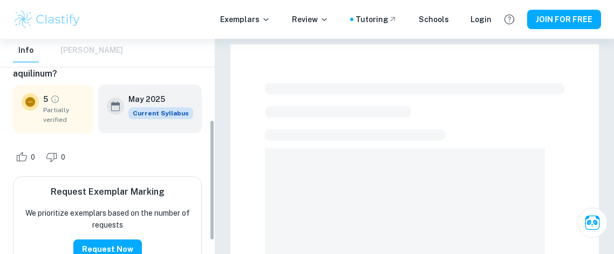
scroll to position [123, 0]
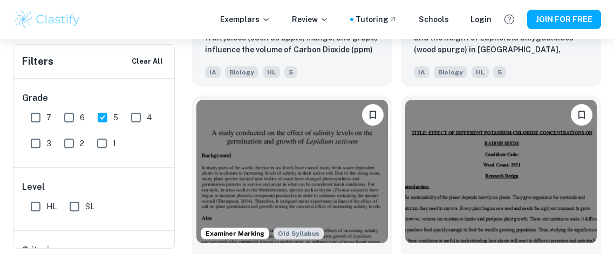
scroll to position [9752, 0]
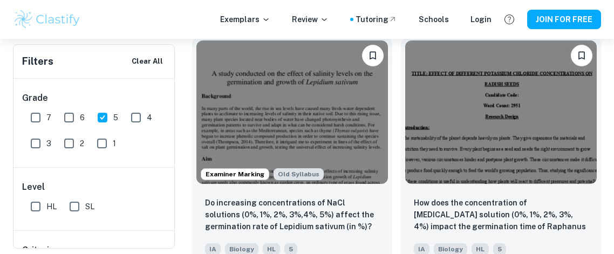
scroll to position [9838, 0]
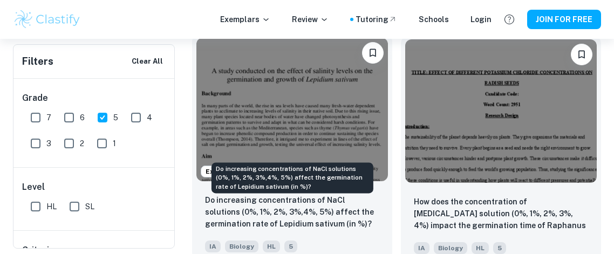
click at [306, 218] on p "Do increasing concentrations of NaCl solutions (0%, 1%, 2%, 3%,4%, 5%) affect t…" at bounding box center [292, 212] width 174 height 36
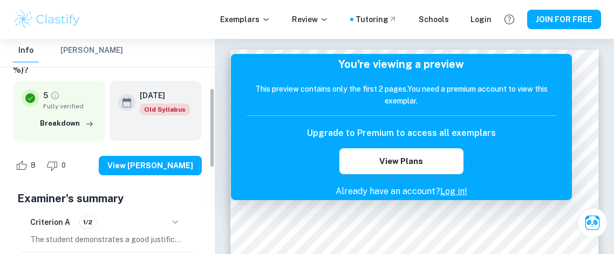
scroll to position [133, 0]
click at [48, 115] on button "Breakdown" at bounding box center [66, 123] width 59 height 16
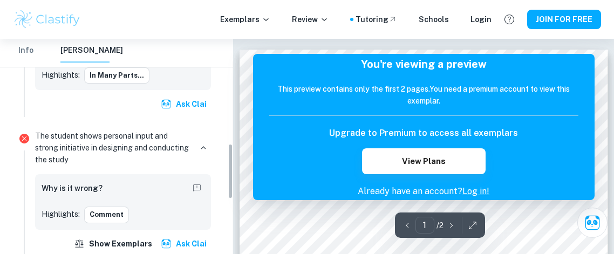
scroll to position [414, 0]
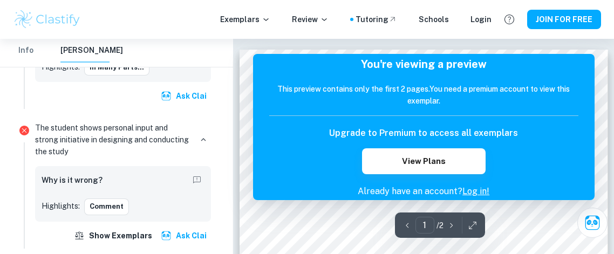
click at [195, 139] on div "The student shows personal input and strong initiative in designing and conduct…" at bounding box center [123, 140] width 176 height 36
click at [204, 138] on icon "button" at bounding box center [203, 139] width 5 height 3
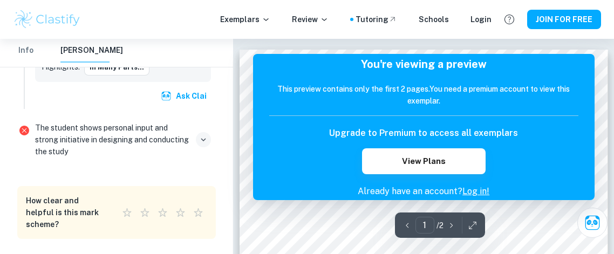
click at [202, 136] on icon "button" at bounding box center [203, 140] width 10 height 10
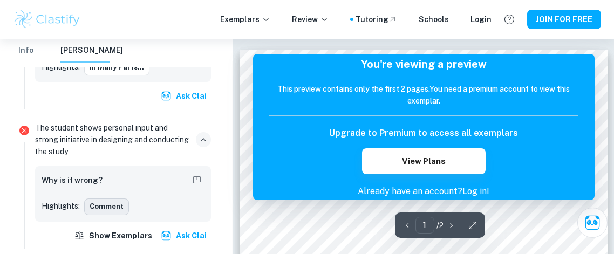
click at [104, 203] on button "Comment" at bounding box center [106, 206] width 45 height 16
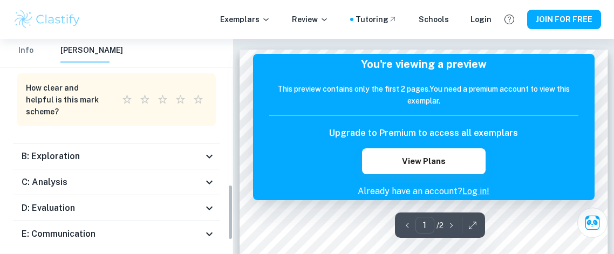
scroll to position [616, 0]
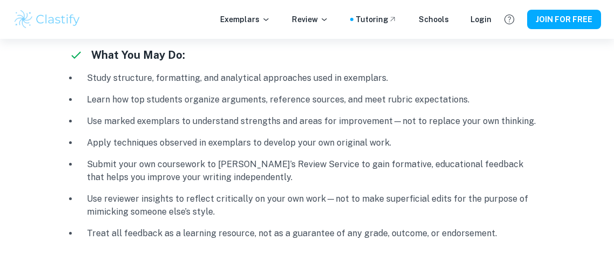
scroll to position [474, 0]
